Goal: Task Accomplishment & Management: Manage account settings

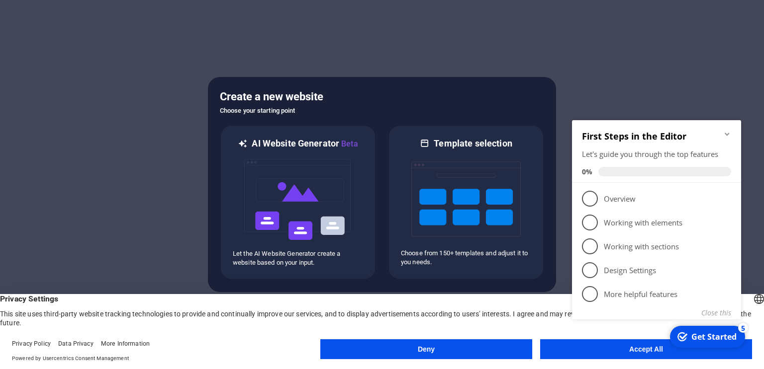
click div "checkmark Get Started 5 First Steps in the Editor Let's guide you through the t…"
click at [606, 201] on p "Overview - incomplete" at bounding box center [662, 199] width 119 height 10
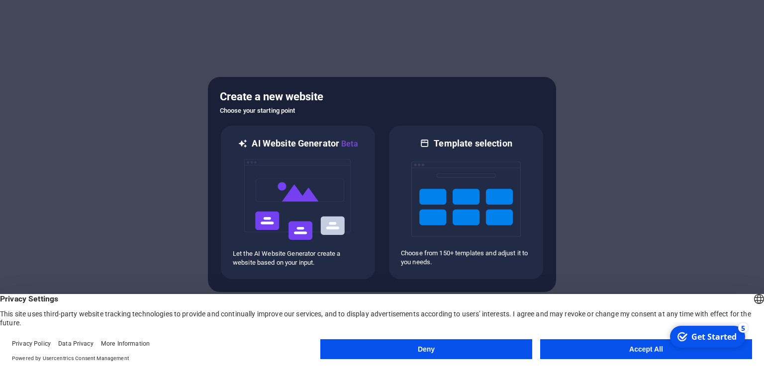
click at [706, 334] on div "Get Started" at bounding box center [713, 337] width 45 height 11
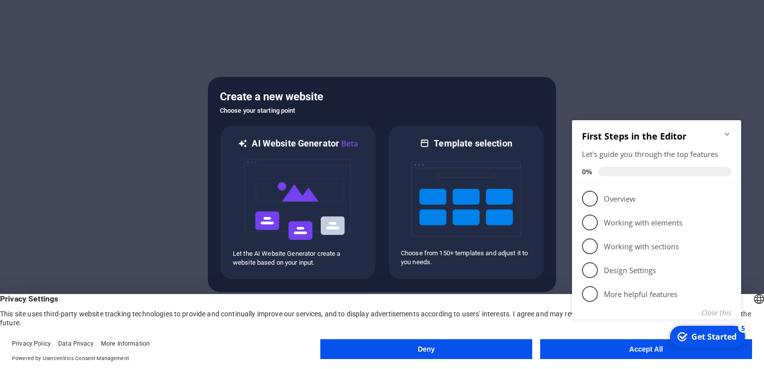
click at [591, 355] on button "Accept All" at bounding box center [646, 350] width 212 height 20
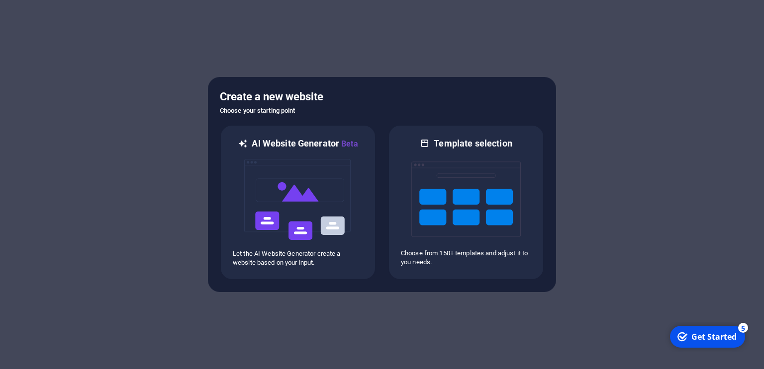
click at [687, 337] on div "checkmark Get Started 5" at bounding box center [706, 337] width 59 height 11
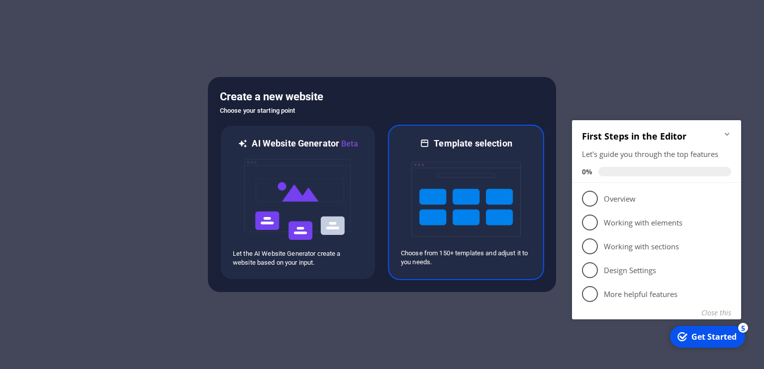
click at [448, 259] on p "Choose from 150+ templates and adjust it to you needs." at bounding box center [466, 258] width 130 height 18
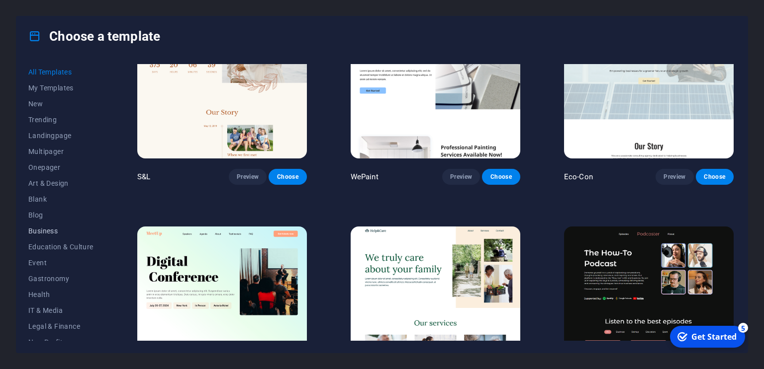
scroll to position [12, 0]
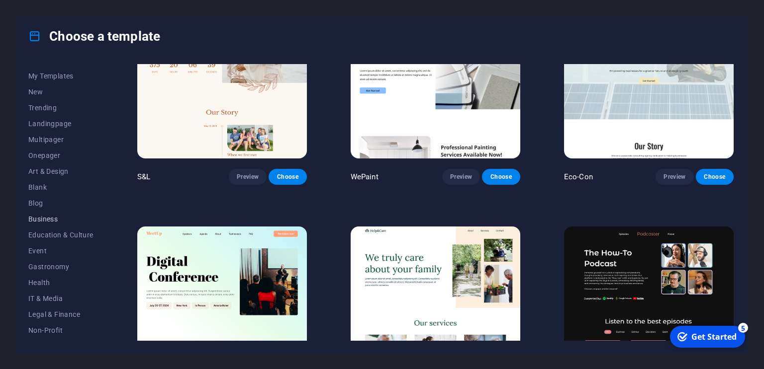
click at [52, 216] on span "Business" at bounding box center [60, 219] width 65 height 8
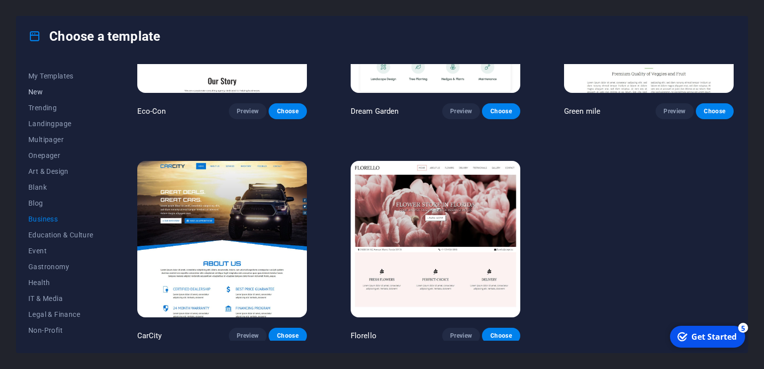
scroll to position [0, 0]
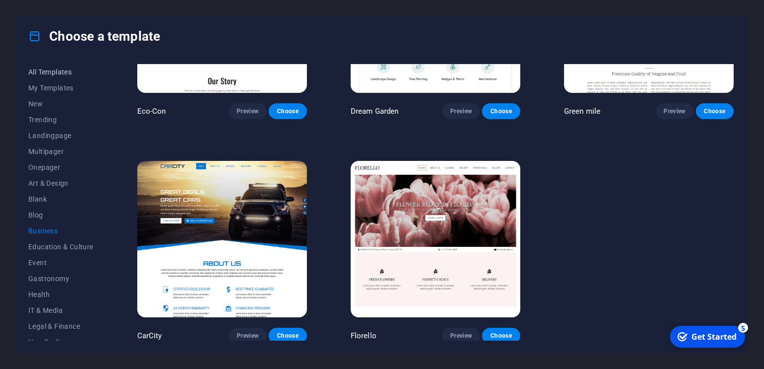
click at [54, 76] on button "All Templates" at bounding box center [60, 72] width 65 height 16
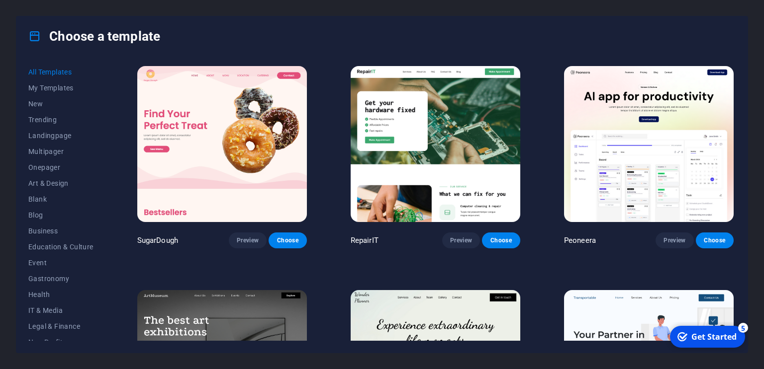
click at [400, 196] on img at bounding box center [435, 144] width 170 height 156
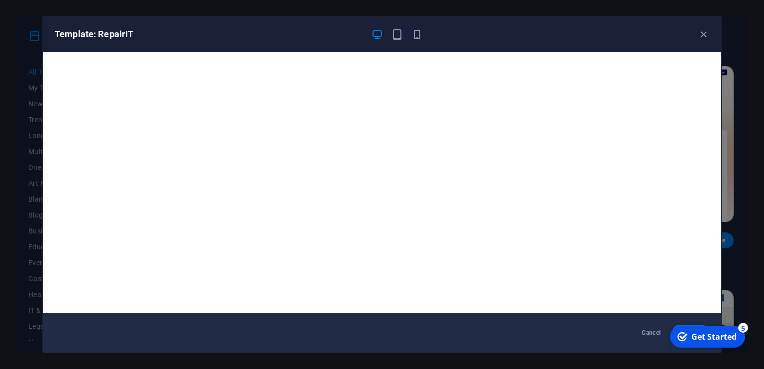
scroll to position [2, 0]
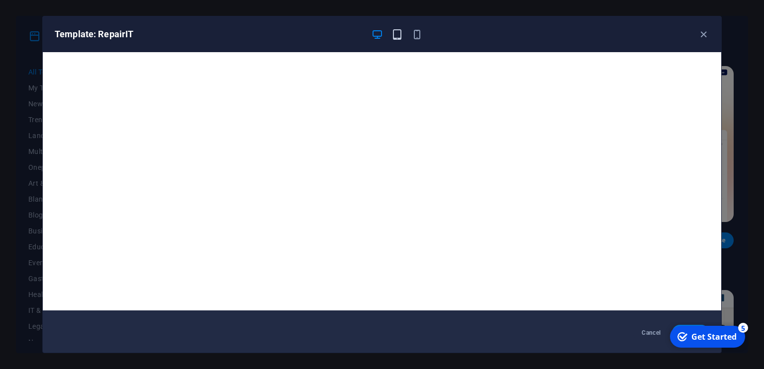
click at [394, 33] on icon "button" at bounding box center [396, 34] width 11 height 11
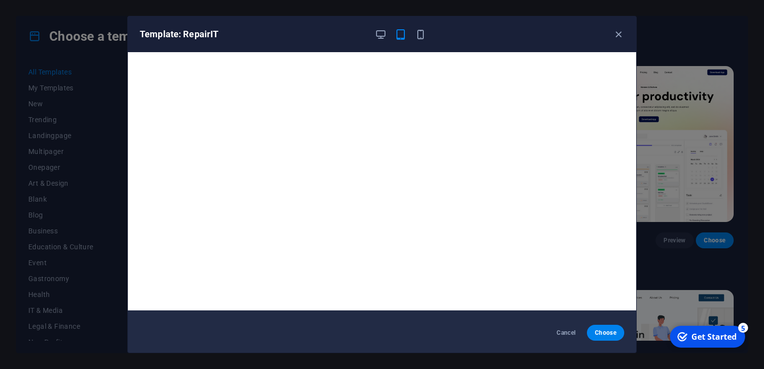
click at [412, 33] on div at bounding box center [400, 34] width 52 height 12
click at [420, 34] on icon "button" at bounding box center [420, 34] width 11 height 11
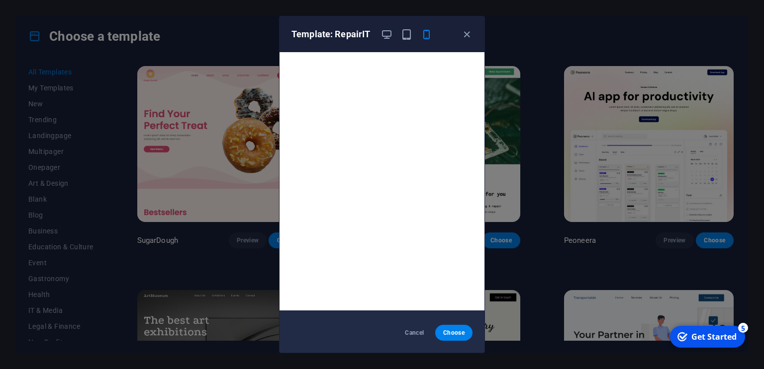
scroll to position [0, 0]
click at [567, 189] on div "Template: RepairIT Cancel Choose" at bounding box center [382, 184] width 764 height 369
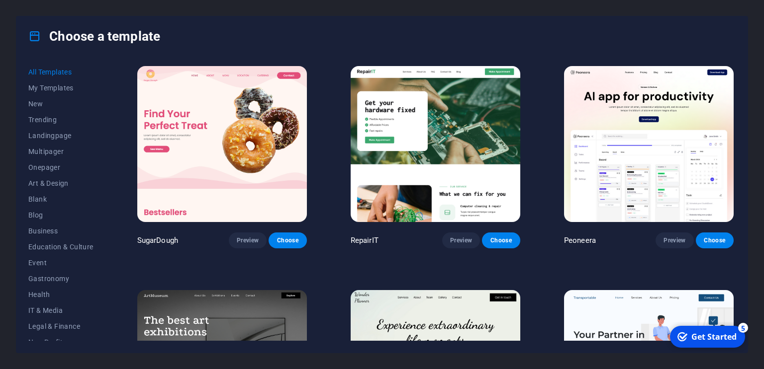
click at [579, 190] on img at bounding box center [649, 144] width 170 height 156
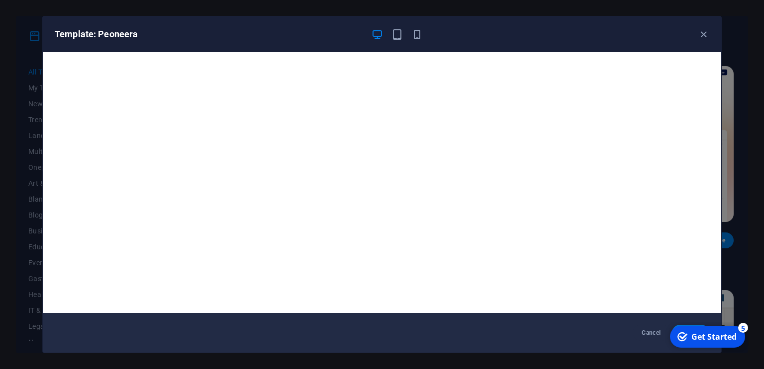
click at [704, 41] on div "Template: Peoneera" at bounding box center [382, 34] width 678 height 36
click at [698, 35] on icon "button" at bounding box center [702, 34] width 11 height 11
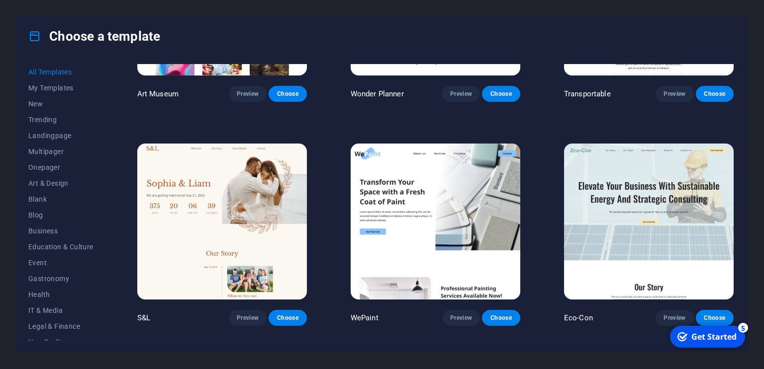
scroll to position [396, 0]
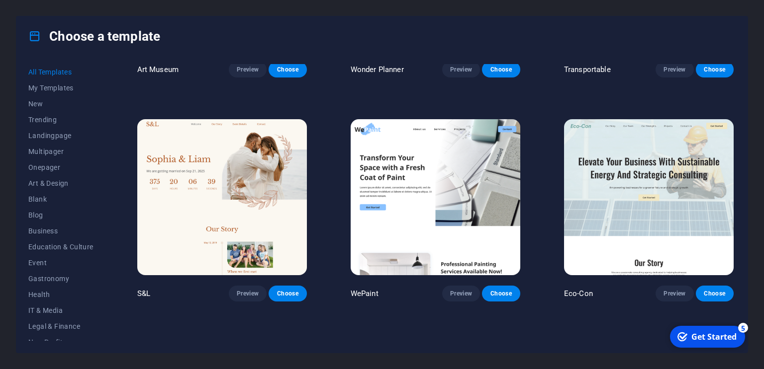
click at [586, 237] on img at bounding box center [649, 197] width 170 height 156
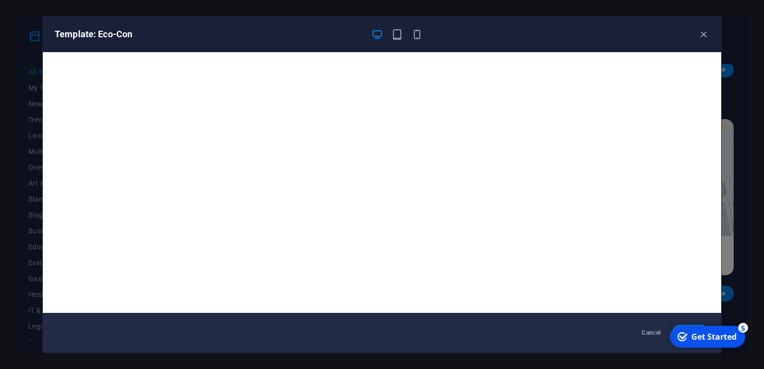
click at [453, 33] on div "Template: Eco-Con" at bounding box center [376, 34] width 642 height 12
click at [698, 29] on icon "button" at bounding box center [702, 34] width 11 height 11
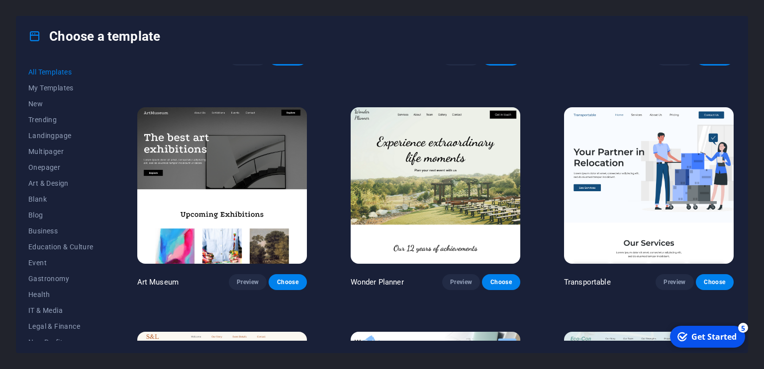
scroll to position [0, 0]
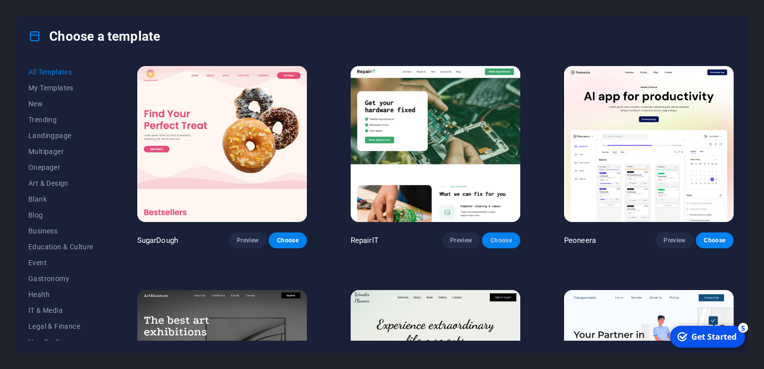
click at [498, 241] on span "Choose" at bounding box center [501, 241] width 22 height 8
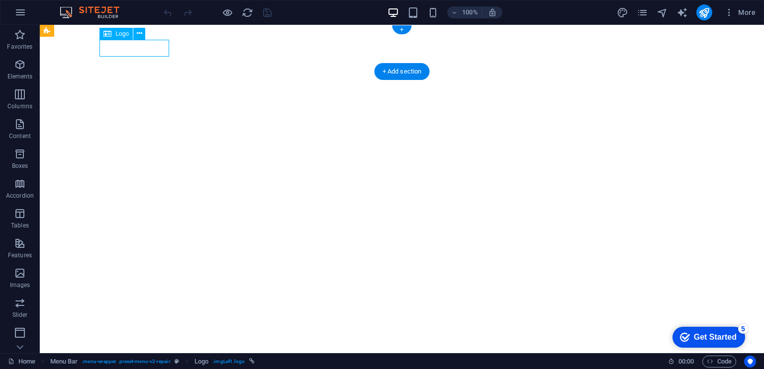
select select "px"
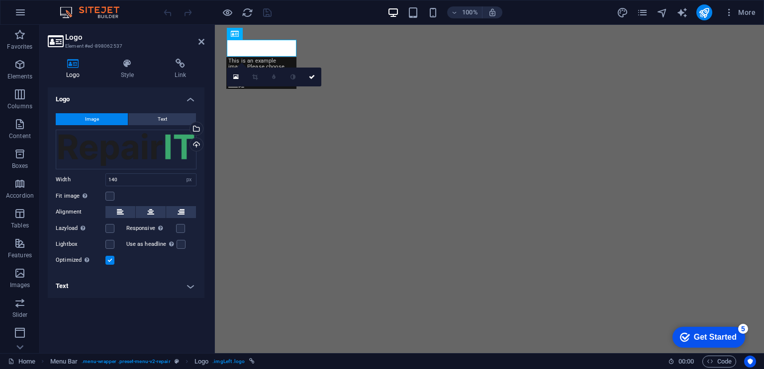
click at [98, 122] on span "Image" at bounding box center [92, 119] width 14 height 12
click at [104, 119] on button "Image" at bounding box center [92, 119] width 72 height 12
click at [157, 118] on button "Text" at bounding box center [162, 119] width 68 height 12
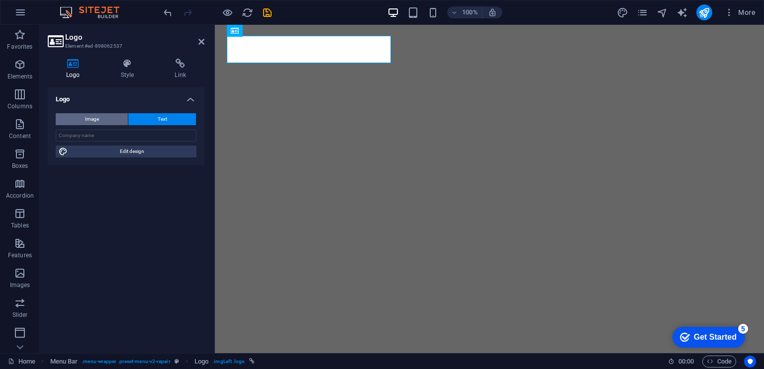
click at [111, 118] on button "Image" at bounding box center [92, 119] width 72 height 12
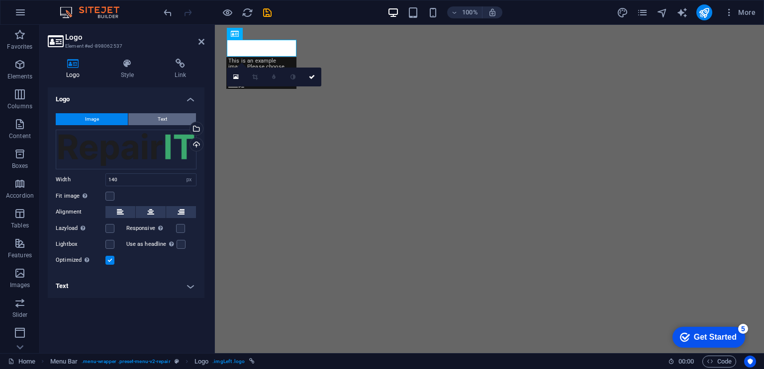
click at [149, 118] on button "Text" at bounding box center [162, 119] width 68 height 12
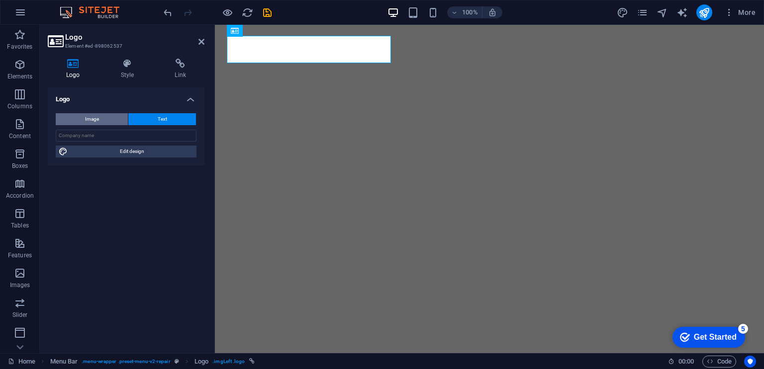
click at [109, 121] on button "Image" at bounding box center [92, 119] width 72 height 12
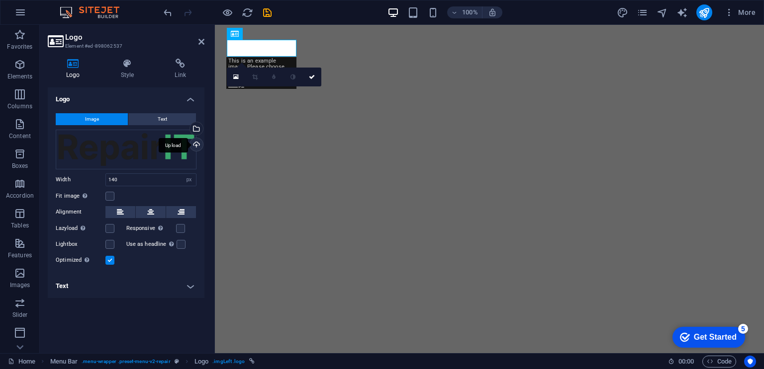
click at [196, 146] on div "Upload" at bounding box center [195, 145] width 15 height 15
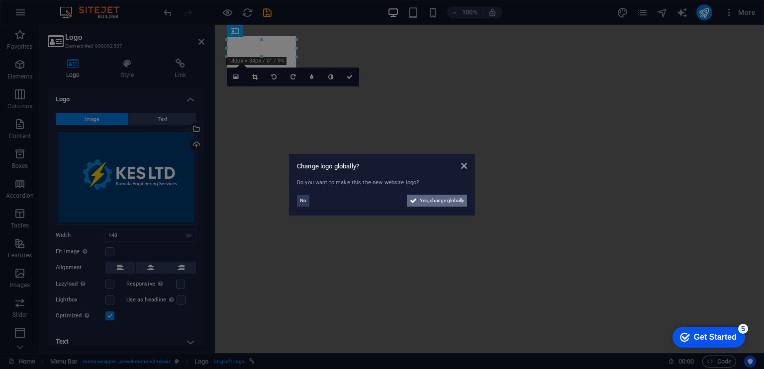
click at [420, 200] on span "Yes, change globally" at bounding box center [442, 201] width 44 height 12
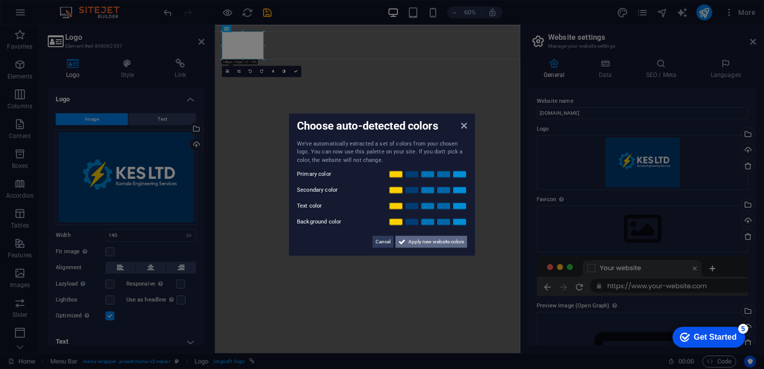
click at [407, 242] on button "Apply new website colors" at bounding box center [431, 242] width 72 height 12
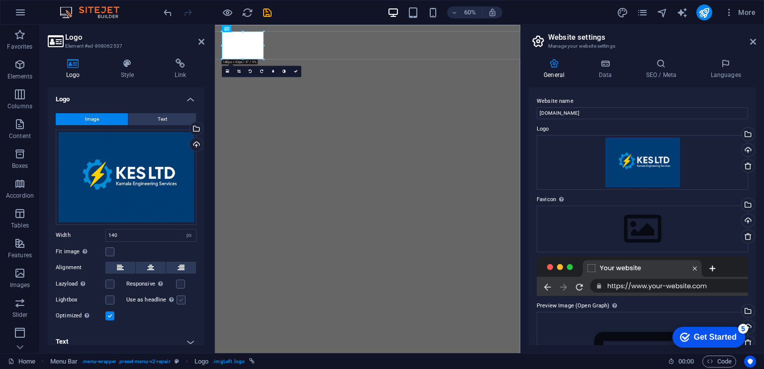
click at [179, 300] on label at bounding box center [180, 300] width 9 height 9
click at [0, 0] on input "Use as headline The image will be wrapped in an H1 headline tag. Useful for giv…" at bounding box center [0, 0] width 0 height 0
click at [179, 300] on label at bounding box center [180, 300] width 9 height 9
click at [0, 0] on input "Use as headline The image will be wrapped in an H1 headline tag. Useful for giv…" at bounding box center [0, 0] width 0 height 0
click at [602, 71] on h4 "Data" at bounding box center [606, 69] width 47 height 21
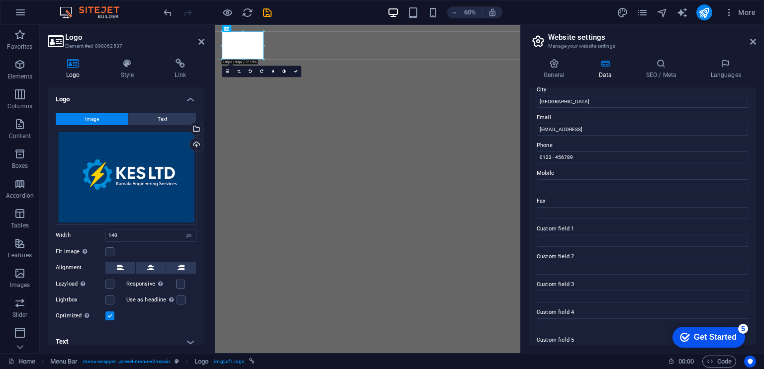
scroll to position [154, 0]
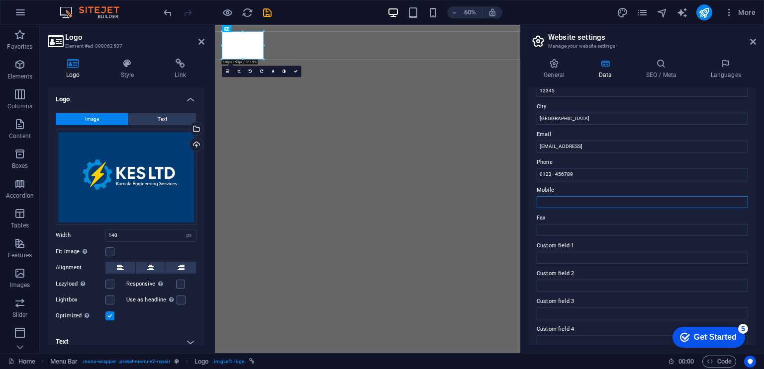
click at [566, 206] on input "Mobile" at bounding box center [641, 202] width 211 height 12
type input "0748134486"
type input "[PERSON_NAME]"
type input "Musyoki"
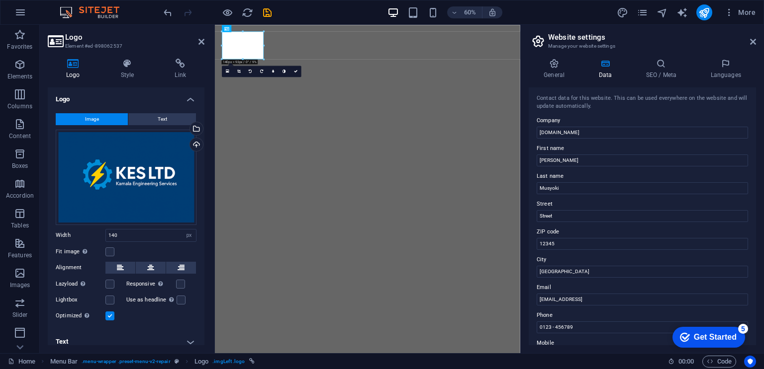
scroll to position [0, 0]
click at [572, 132] on input "[DOMAIN_NAME]" at bounding box center [641, 134] width 211 height 12
type input "k"
type input "Kamala Engineering Services LTD"
click at [557, 220] on input "Street" at bounding box center [641, 217] width 211 height 12
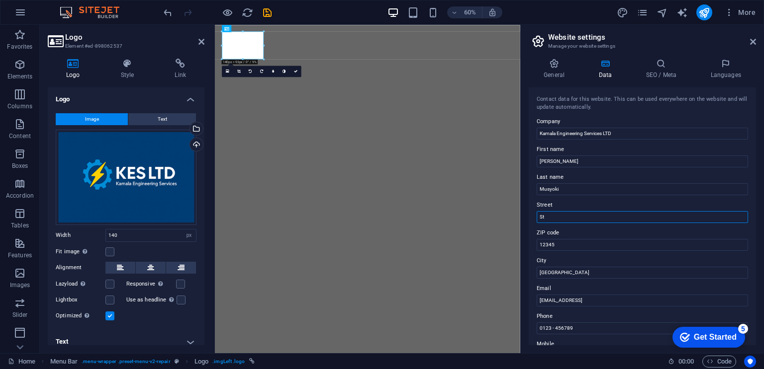
type input "S"
type input "Yaya - Towers"
click at [551, 244] on input "12345" at bounding box center [641, 245] width 211 height 12
type input "1"
click at [559, 276] on input "[GEOGRAPHIC_DATA]" at bounding box center [641, 273] width 211 height 12
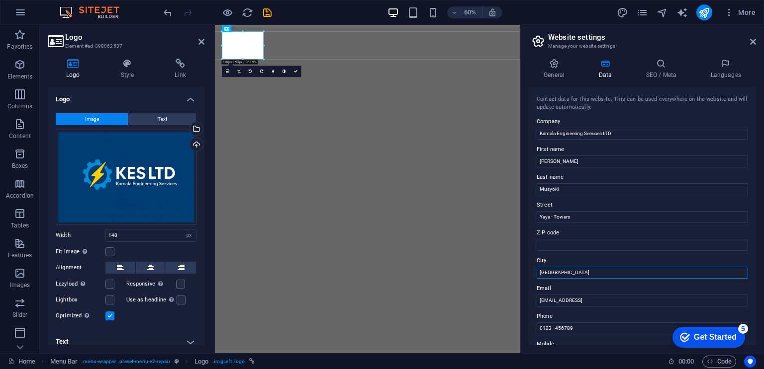
click at [559, 276] on input "[GEOGRAPHIC_DATA]" at bounding box center [641, 273] width 211 height 12
type input "B"
type input "[GEOGRAPHIC_DATA]"
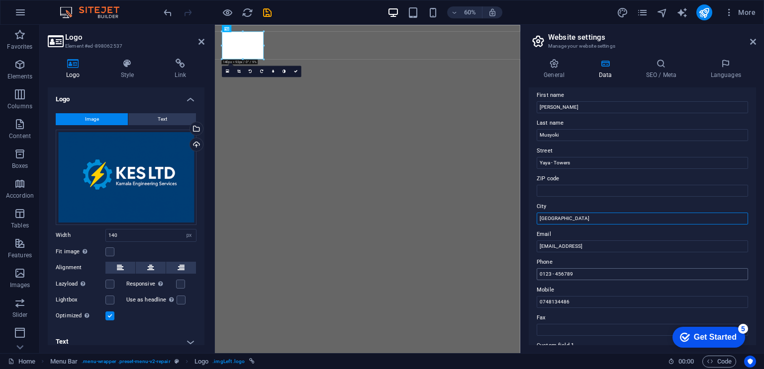
scroll to position [46, 0]
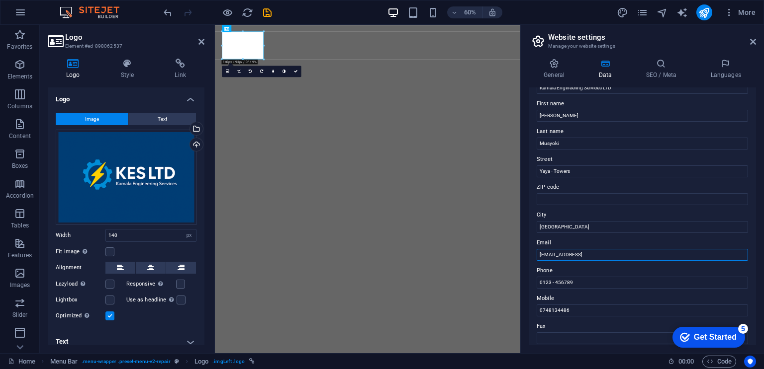
click at [660, 256] on input "[EMAIL_ADDRESS]" at bounding box center [641, 255] width 211 height 12
drag, startPoint x: 660, startPoint y: 256, endPoint x: 538, endPoint y: 259, distance: 122.3
click at [538, 259] on input "[EMAIL_ADDRESS]" at bounding box center [641, 255] width 211 height 12
type input "B"
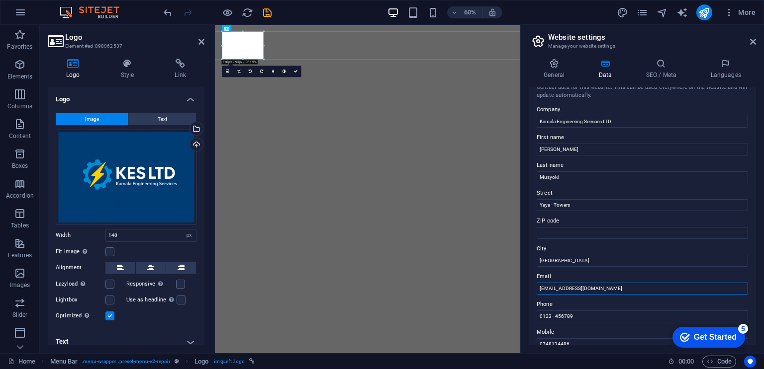
scroll to position [0, 0]
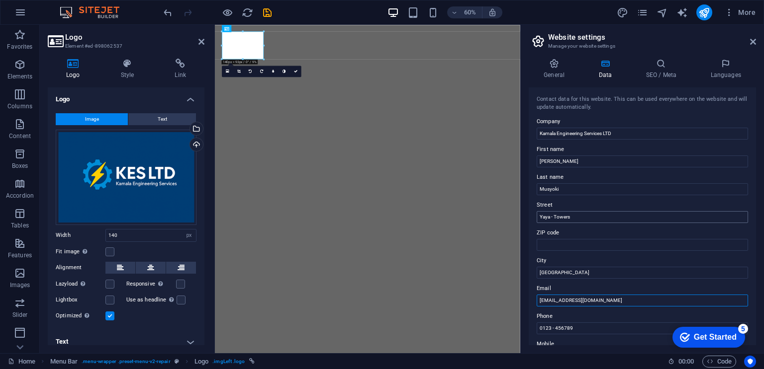
type input "[EMAIL_ADDRESS][DOMAIN_NAME]"
click at [579, 220] on input "Yaya - Towers" at bounding box center [641, 217] width 211 height 12
type input "Yaya - Towers [GEOGRAPHIC_DATA]"
click at [553, 245] on input "ZIP code" at bounding box center [641, 245] width 211 height 12
click at [552, 244] on input "00100" at bounding box center [641, 245] width 211 height 12
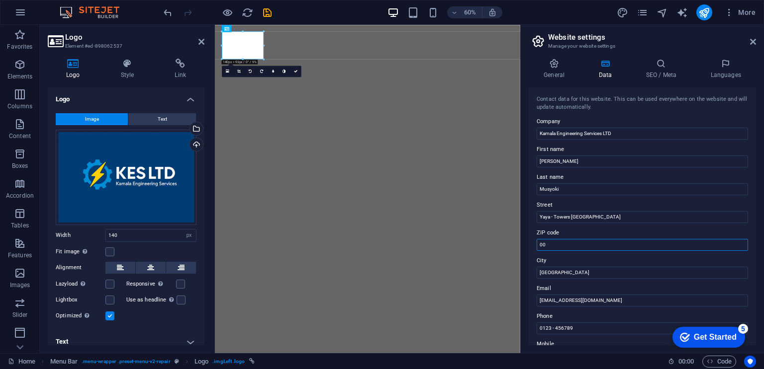
type input "0"
type input "76649 - 00508 [GEOGRAPHIC_DATA] [GEOGRAPHIC_DATA]"
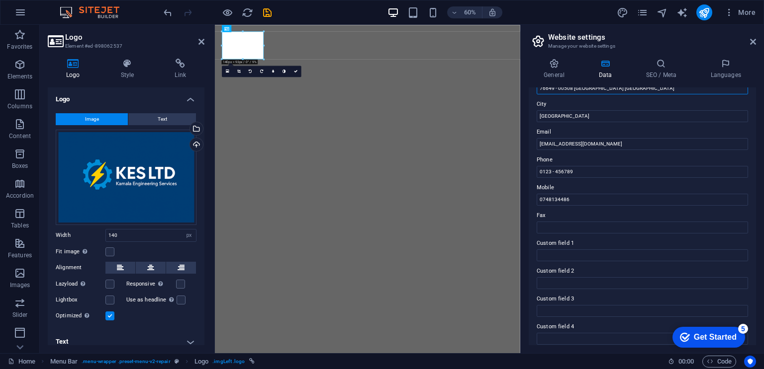
scroll to position [219, 0]
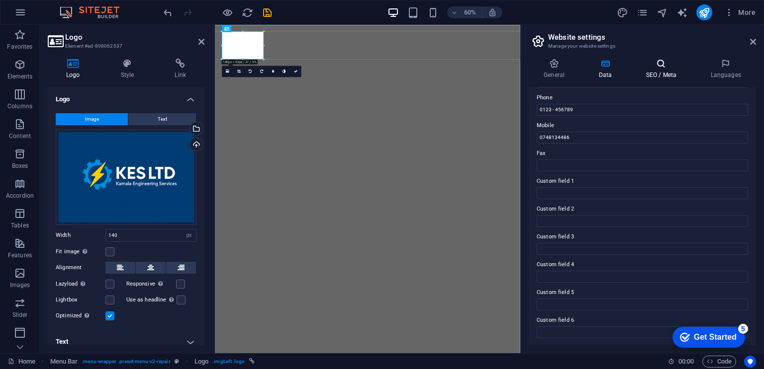
click at [655, 76] on h4 "SEO / Meta" at bounding box center [662, 69] width 65 height 21
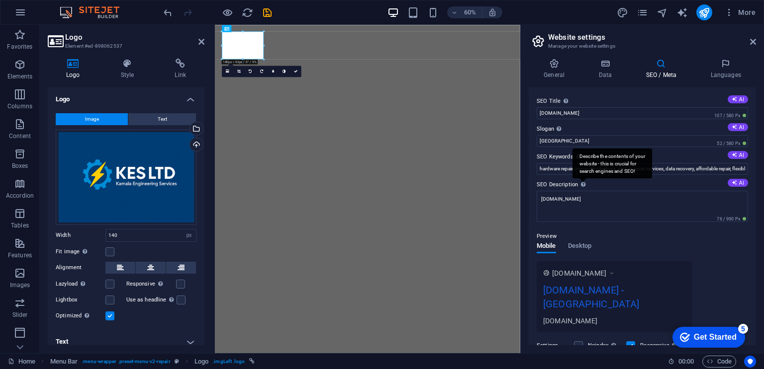
scroll to position [18, 0]
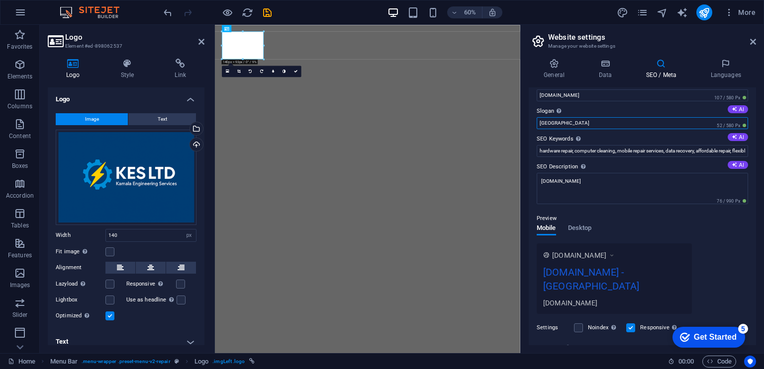
click at [569, 121] on input "[GEOGRAPHIC_DATA]" at bounding box center [641, 123] width 211 height 12
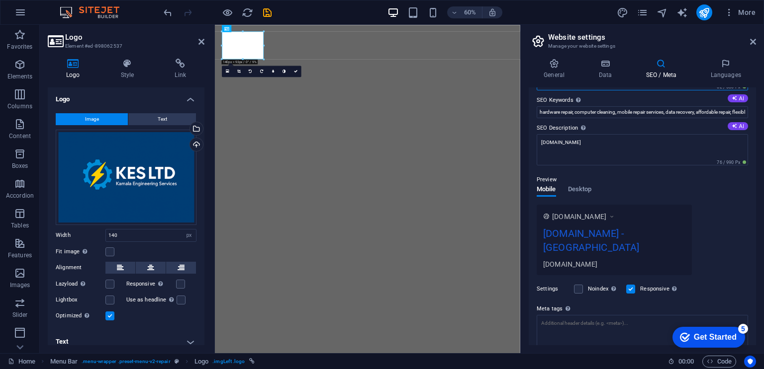
scroll to position [107, 0]
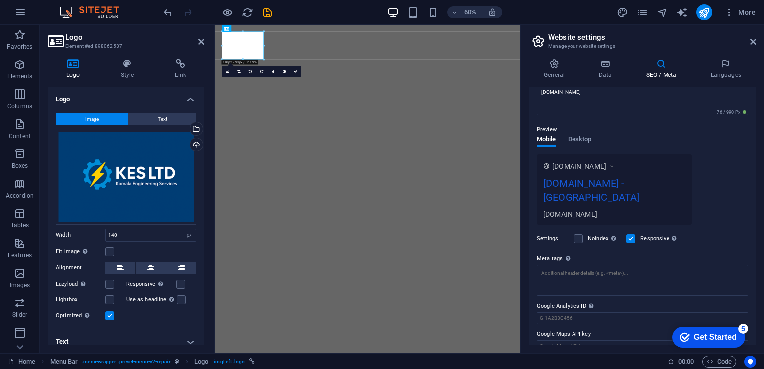
click at [621, 184] on div "[DOMAIN_NAME] - [GEOGRAPHIC_DATA]" at bounding box center [614, 192] width 142 height 33
click at [625, 183] on div "[DOMAIN_NAME] - [GEOGRAPHIC_DATA]" at bounding box center [614, 192] width 142 height 33
click at [583, 142] on span "Desktop" at bounding box center [580, 140] width 24 height 14
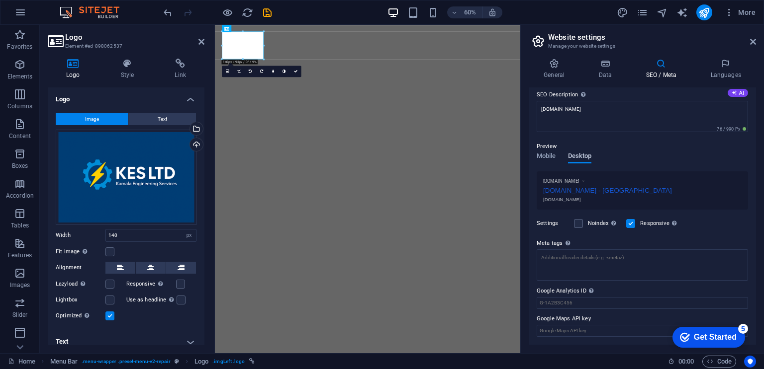
scroll to position [88, 0]
click at [548, 154] on span "Mobile" at bounding box center [545, 159] width 19 height 14
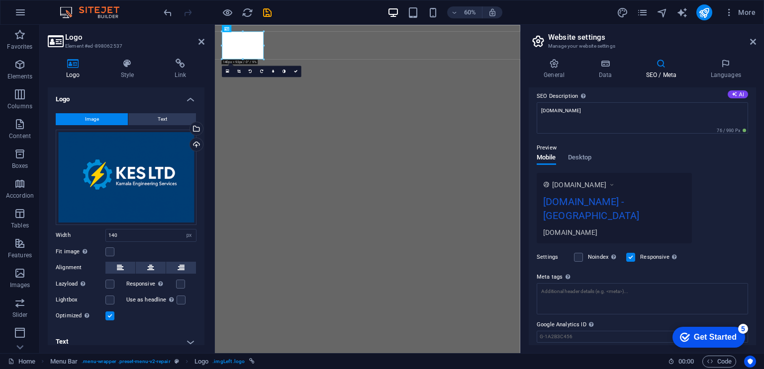
scroll to position [0, 0]
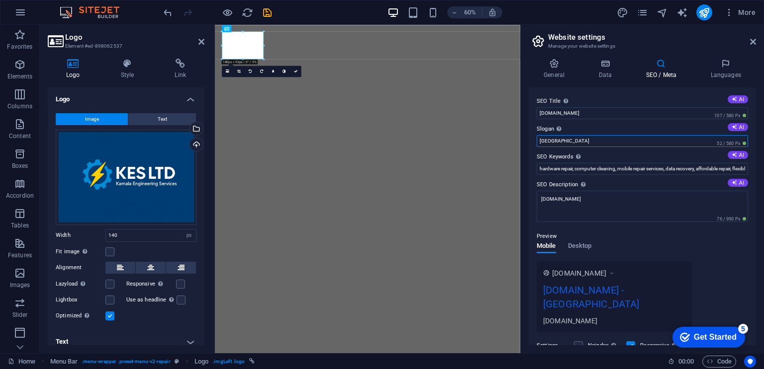
click at [556, 141] on input "[GEOGRAPHIC_DATA]" at bounding box center [641, 141] width 211 height 12
type input "B"
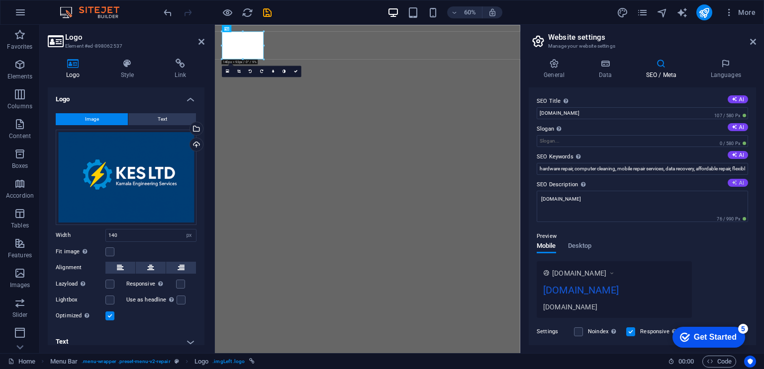
click at [734, 184] on icon at bounding box center [733, 182] width 5 height 5
click at [736, 172] on input "hardware repair, computer cleaning, mobile repair services, data recovery, affo…" at bounding box center [641, 169] width 211 height 12
type textarea "Get fast, affordable, and reliable hardware repairs! Flexible appointments for …"
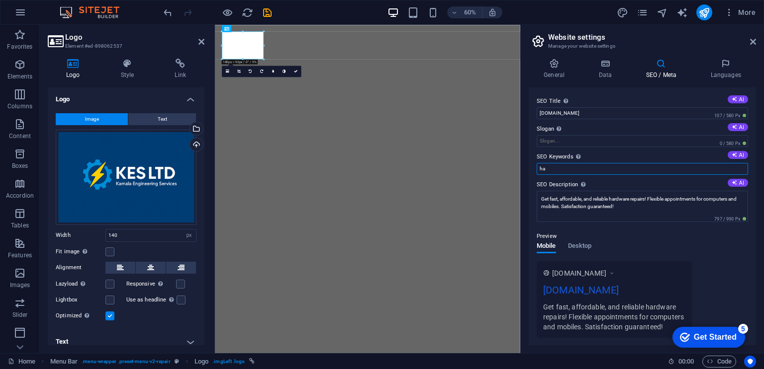
type input "h"
type input "E"
type input "a"
click at [585, 168] on input "SECURITY SYSTEMS, Electrical Design , Fire Suppression" at bounding box center [641, 169] width 211 height 12
click at [668, 170] on input "Security Systems , Electrical Design , Fire Suppression" at bounding box center [641, 169] width 211 height 12
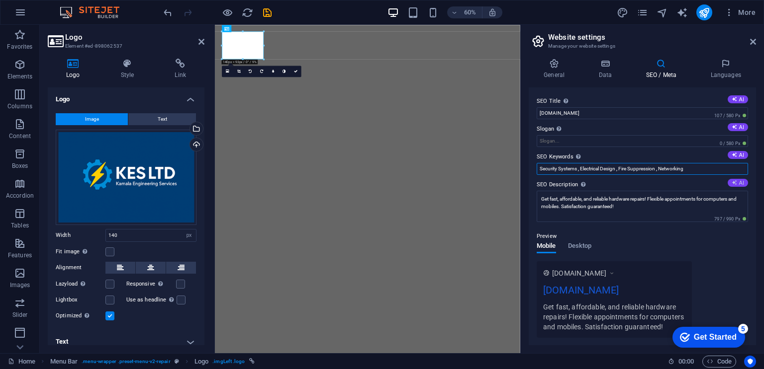
type input "Security Systems , Electrical Design , Fire Suppression , Networking"
click at [730, 184] on icon at bounding box center [733, 182] width 7 height 7
type textarea "Affordable and fast hardware repairs with flexible appointments. Trust our expe…"
click at [734, 154] on icon at bounding box center [733, 154] width 5 height 5
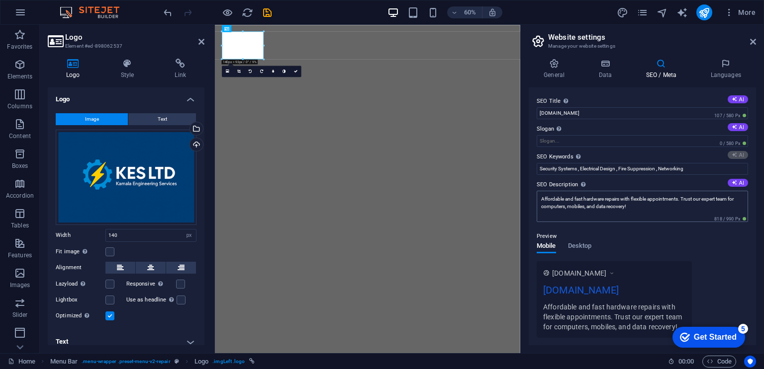
type input "computer repair, mobile repair, data recovery, affordable prices, fast repairs,…"
click at [756, 37] on aside "Website settings Manage your website settings General Data SEO / Meta Languages…" at bounding box center [642, 189] width 244 height 329
click at [752, 40] on icon at bounding box center [753, 42] width 6 height 8
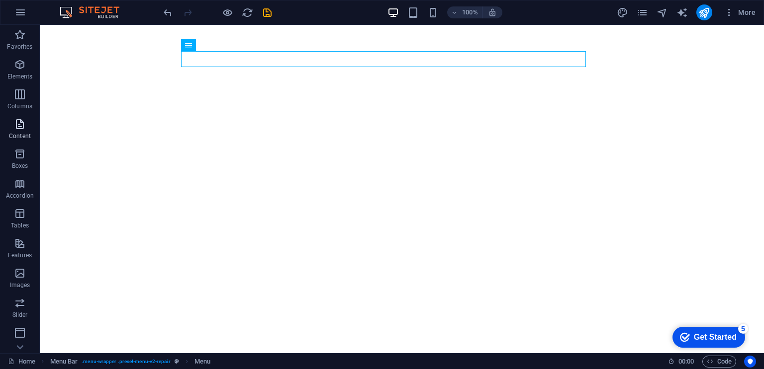
click at [24, 127] on icon "button" at bounding box center [20, 124] width 12 height 12
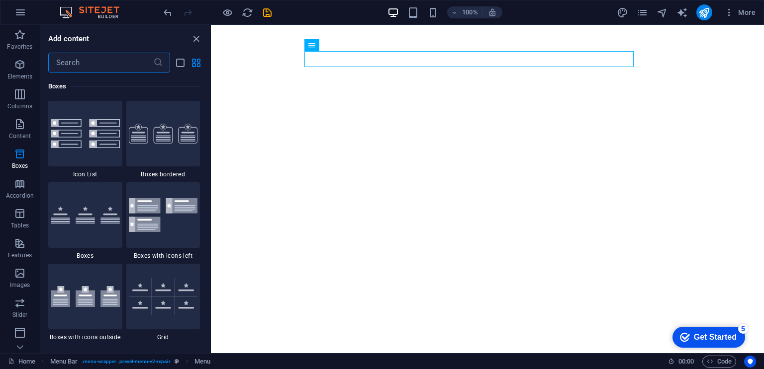
scroll to position [2742, 0]
click at [681, 338] on icon "Get Started 5 items remaining, 0% complete" at bounding box center [685, 337] width 10 height 9
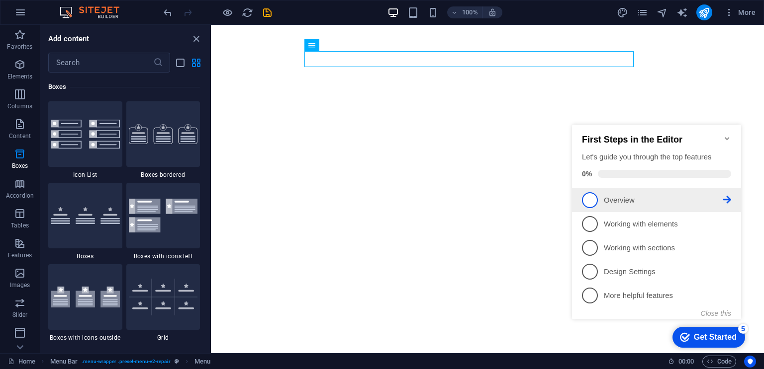
click at [607, 202] on p "Overview - incomplete" at bounding box center [662, 200] width 119 height 10
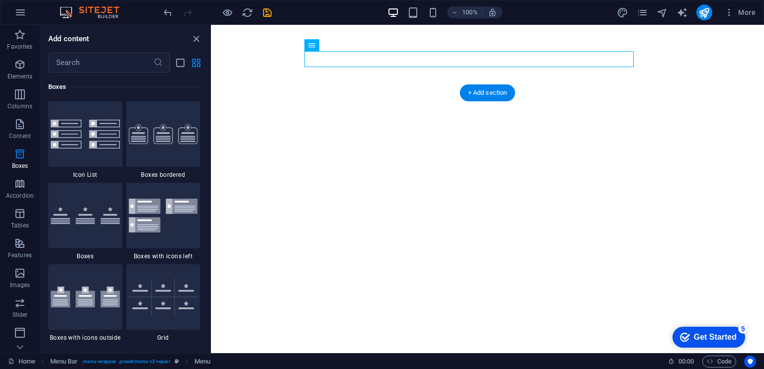
scroll to position [0, 0]
